Goal: Find specific page/section: Find specific page/section

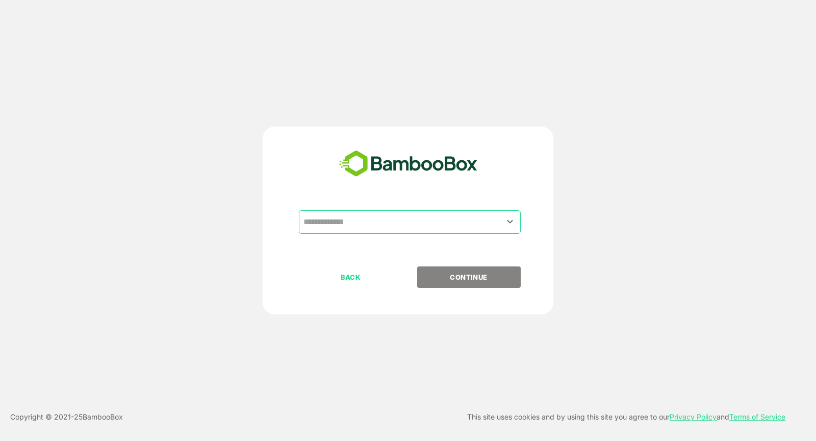
click at [420, 225] on input "text" at bounding box center [410, 221] width 218 height 19
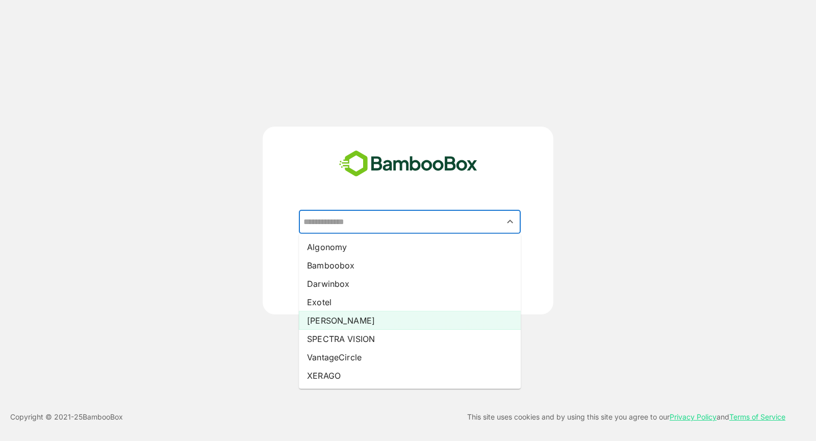
click at [405, 317] on li "[PERSON_NAME]" at bounding box center [410, 320] width 222 height 18
type input "*****"
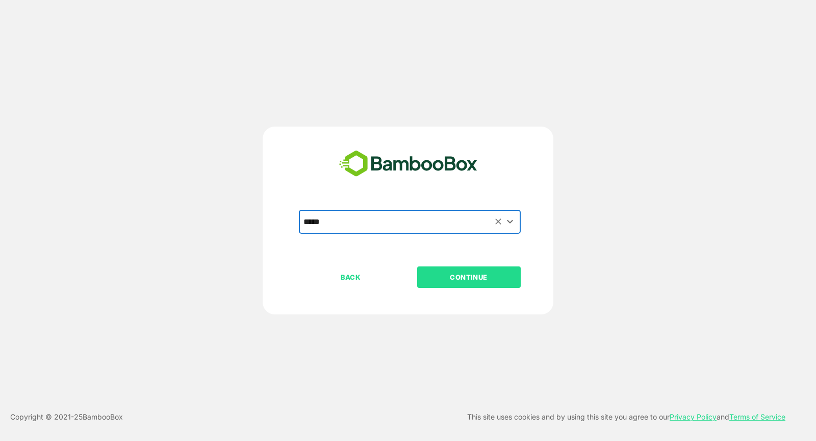
click at [474, 282] on p "CONTINUE" at bounding box center [469, 276] width 102 height 11
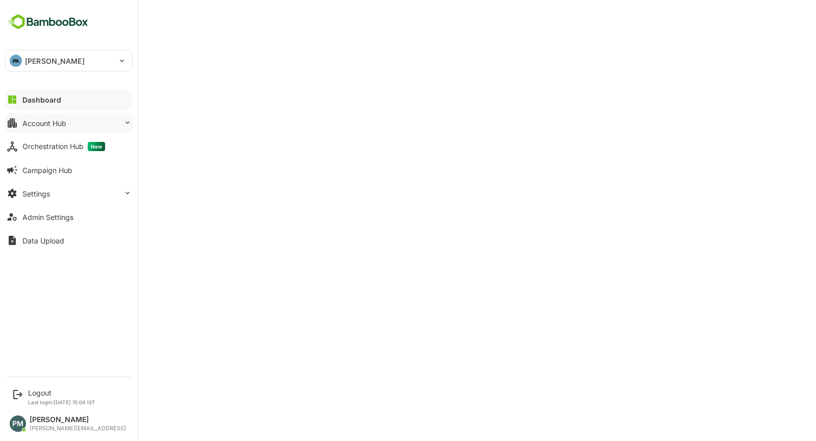
click at [65, 120] on div "Account Hub" at bounding box center [44, 123] width 44 height 9
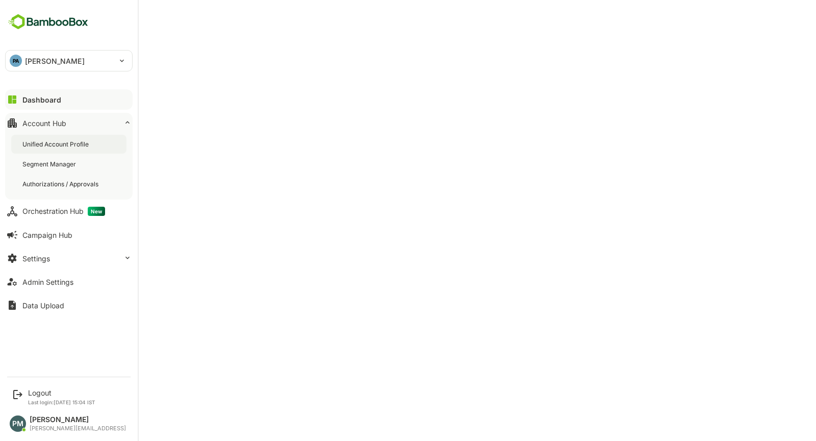
click at [86, 143] on div "Unified Account Profile" at bounding box center [56, 144] width 68 height 9
